Goal: Task Accomplishment & Management: Use online tool/utility

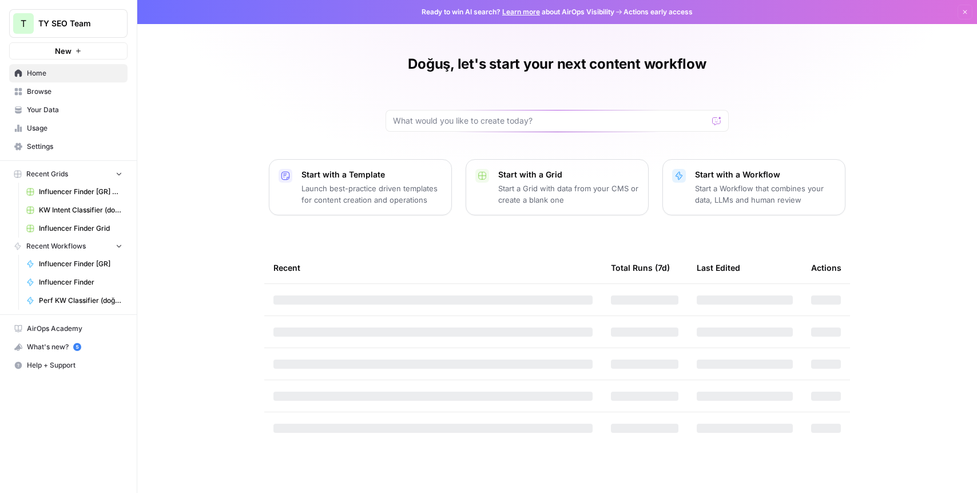
click at [52, 94] on span "Browse" at bounding box center [75, 91] width 96 height 10
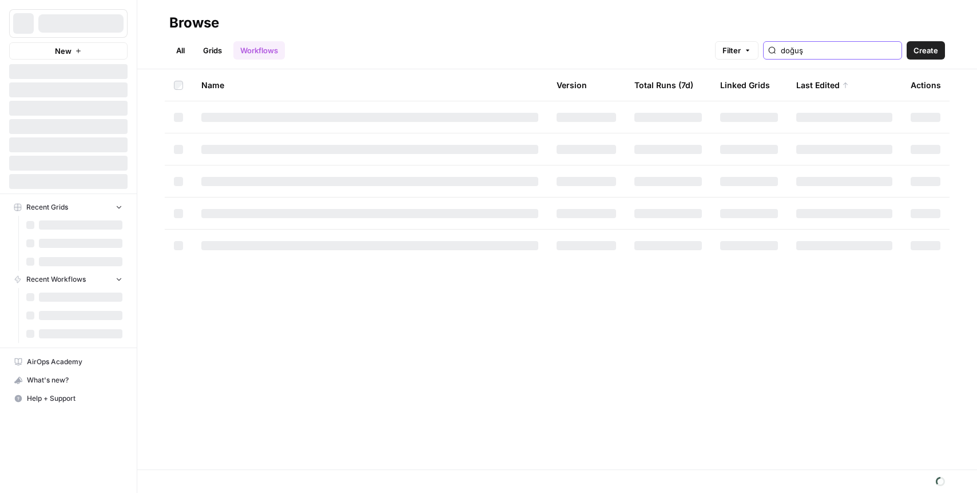
click at [838, 51] on input "doğuş" at bounding box center [839, 50] width 116 height 11
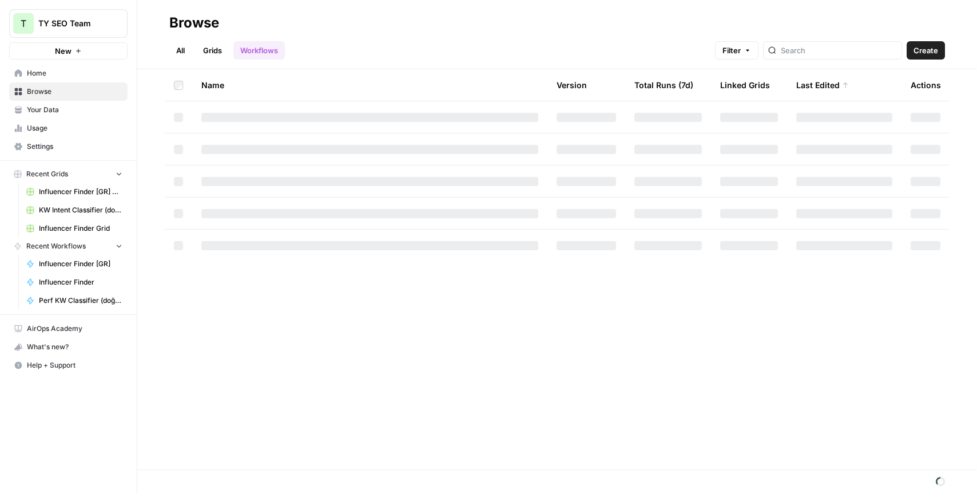
click at [342, 17] on h2 "Browse" at bounding box center [557, 23] width 776 height 18
click at [96, 210] on span "KW Intent Classifier (doğuş) Grid" at bounding box center [81, 210] width 84 height 10
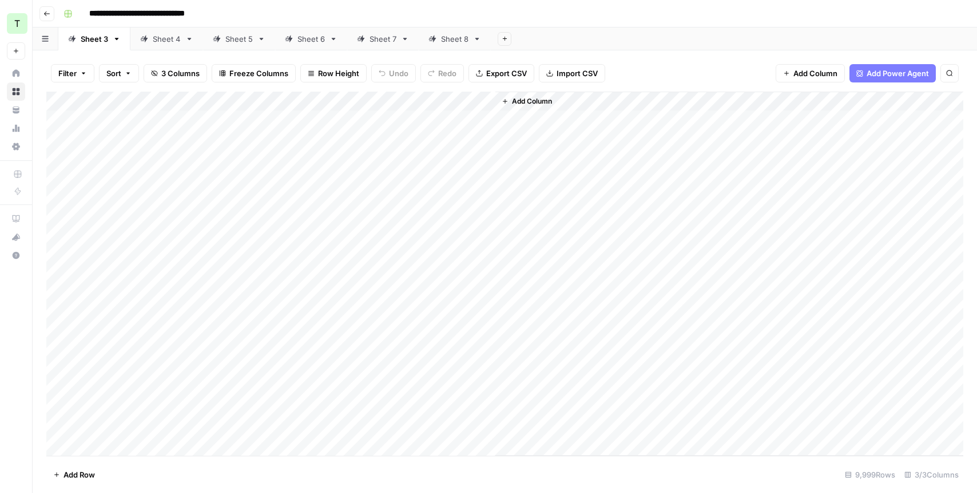
click at [498, 72] on span "Export CSV" at bounding box center [506, 73] width 41 height 11
click at [145, 43] on div "Sheet 4" at bounding box center [160, 38] width 41 height 11
click at [490, 68] on span "Export CSV" at bounding box center [506, 73] width 41 height 11
click at [237, 41] on div "Sheet 5" at bounding box center [238, 38] width 27 height 11
click at [506, 74] on span "Export CSV" at bounding box center [506, 73] width 41 height 11
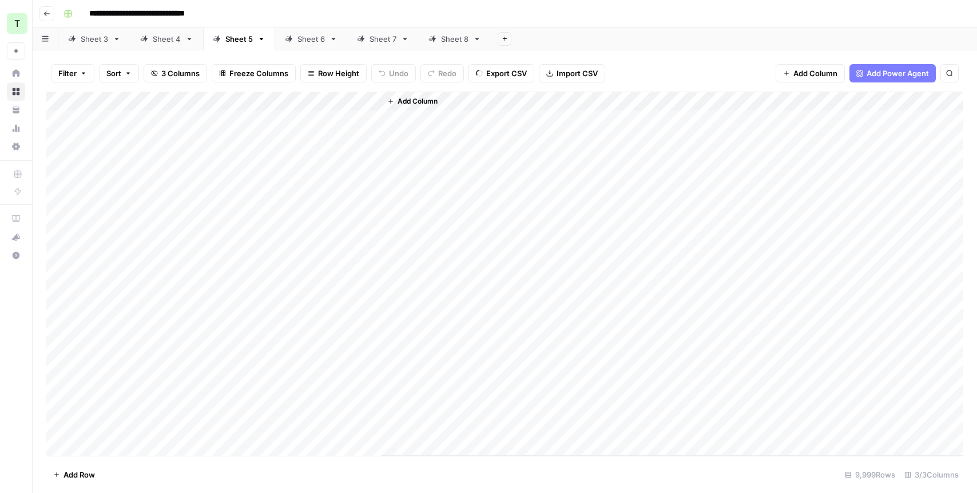
click at [130, 233] on div "Add Column" at bounding box center [504, 274] width 917 height 364
click at [635, 47] on div "Add Sheet" at bounding box center [734, 38] width 486 height 23
click at [308, 41] on div "Sheet 6" at bounding box center [311, 38] width 27 height 11
click at [499, 73] on span "Export CSV" at bounding box center [506, 73] width 41 height 11
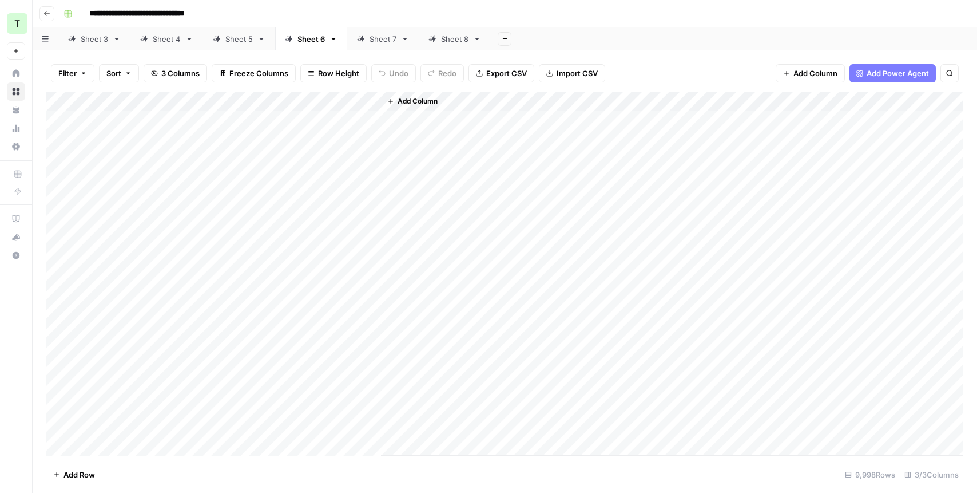
click at [379, 38] on div "Sheet 7" at bounding box center [383, 38] width 27 height 11
click at [494, 77] on span "Export CSV" at bounding box center [506, 73] width 41 height 11
click at [443, 34] on div "Sheet 8" at bounding box center [454, 38] width 27 height 11
click at [493, 76] on span "Export CSV" at bounding box center [506, 73] width 41 height 11
